Goal: Task Accomplishment & Management: Manage account settings

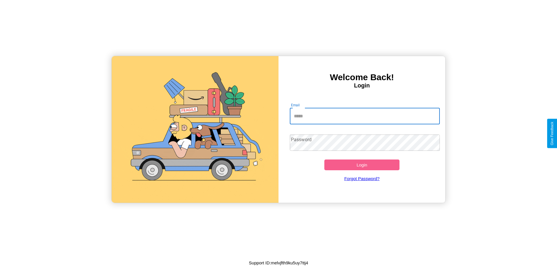
click at [365, 116] on input "Email" at bounding box center [365, 116] width 150 height 16
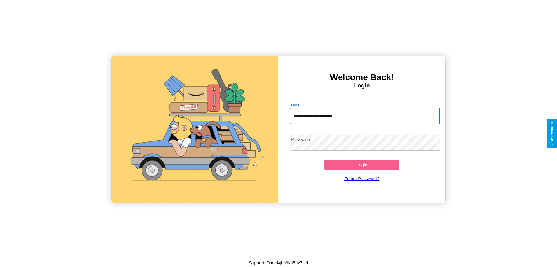
type input "**********"
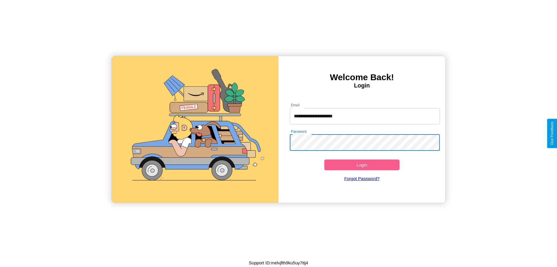
click at [362, 165] on button "Login" at bounding box center [362, 164] width 75 height 11
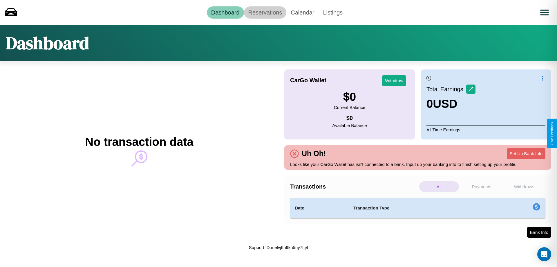
click at [265, 12] on link "Reservations" at bounding box center [265, 12] width 43 height 12
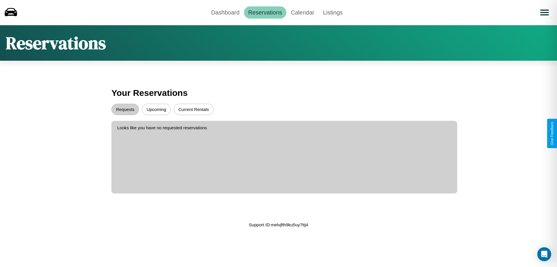
click at [156, 109] on button "Upcoming" at bounding box center [156, 109] width 29 height 11
click at [125, 109] on button "Requests" at bounding box center [125, 109] width 28 height 11
